Goal: Find specific page/section: Find specific page/section

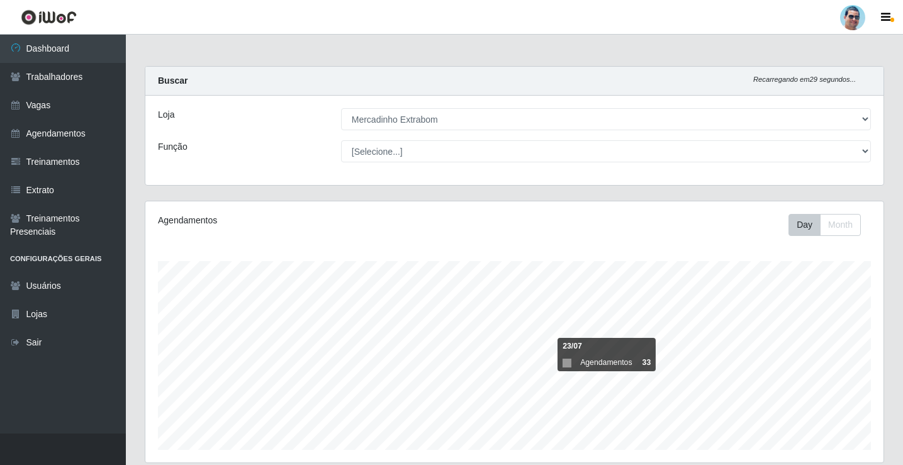
select select "175"
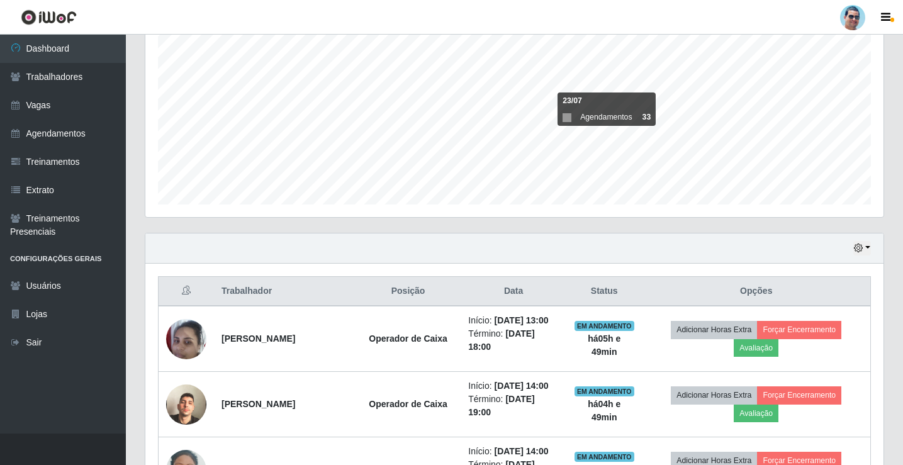
scroll to position [240, 0]
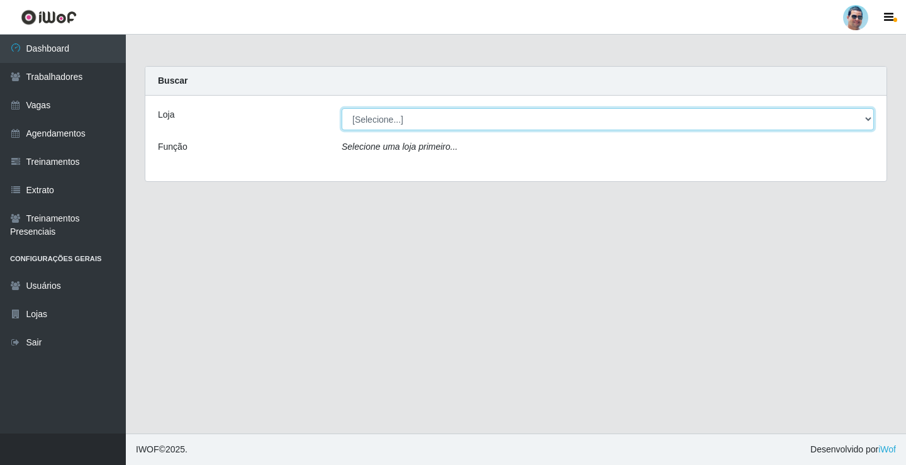
click at [376, 114] on select "[Selecione...] Mercadinho Extrabom" at bounding box center [608, 119] width 533 height 22
select select "175"
click at [342, 108] on select "[Selecione...] Mercadinho Extrabom" at bounding box center [608, 119] width 533 height 22
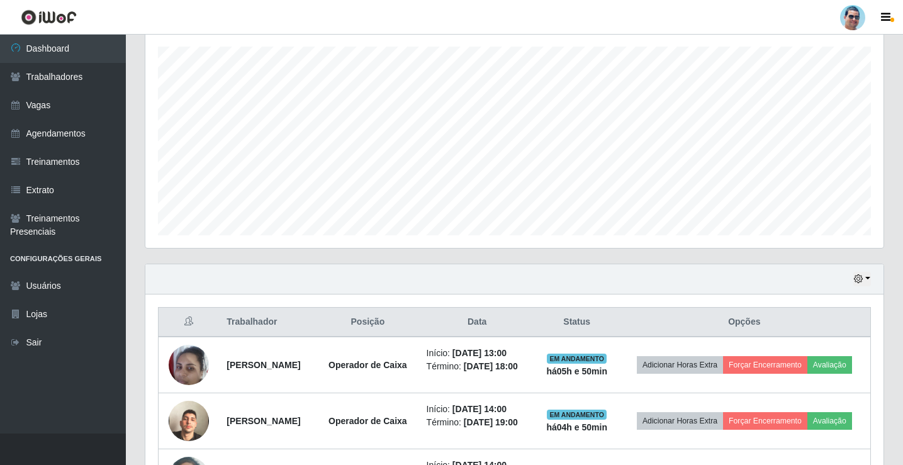
scroll to position [315, 0]
